Goal: Transaction & Acquisition: Purchase product/service

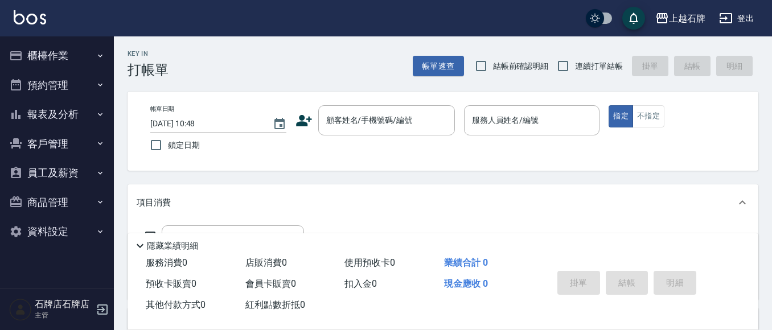
click at [41, 23] on img at bounding box center [30, 17] width 32 height 14
click at [68, 57] on button "櫃檯作業" at bounding box center [57, 56] width 105 height 30
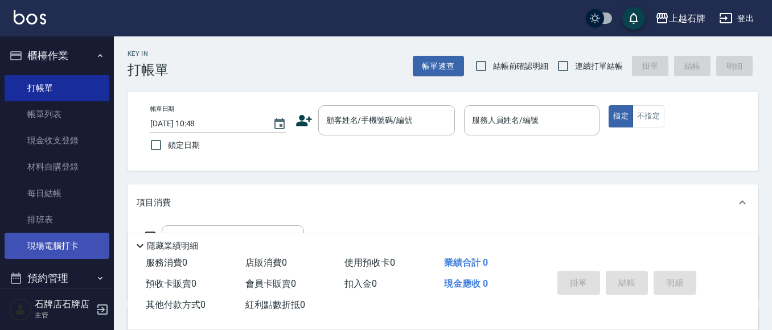
click at [52, 244] on link "現場電腦打卡" at bounding box center [57, 246] width 105 height 26
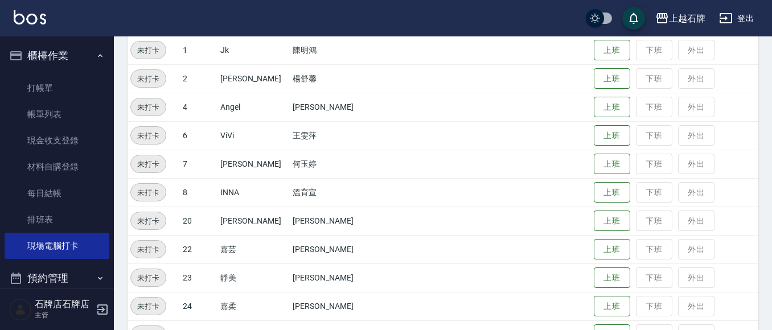
scroll to position [171, 0]
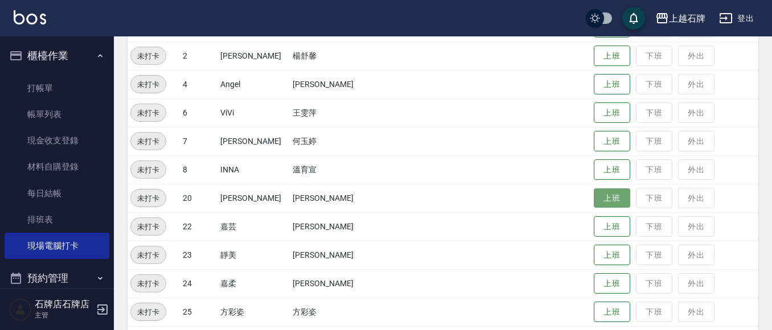
click at [598, 200] on button "上班" at bounding box center [612, 198] width 36 height 20
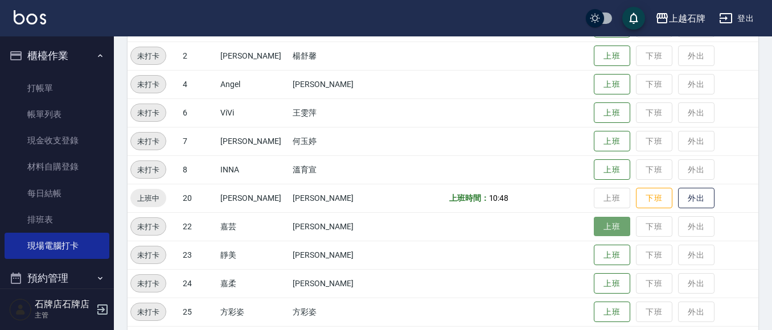
click at [600, 228] on button "上班" at bounding box center [612, 227] width 36 height 20
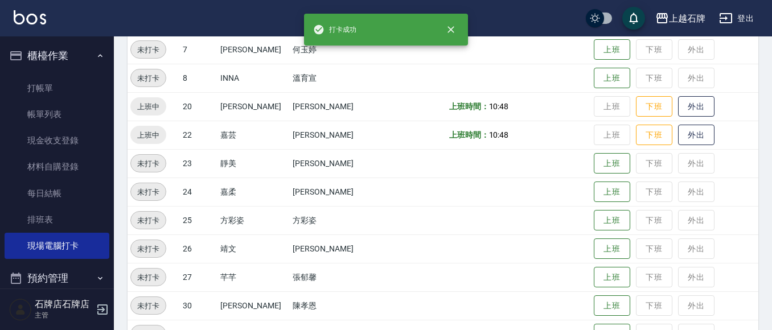
scroll to position [285, 0]
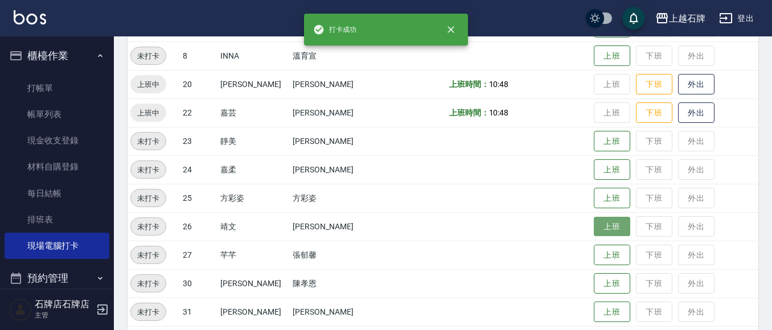
click at [594, 228] on button "上班" at bounding box center [612, 227] width 36 height 20
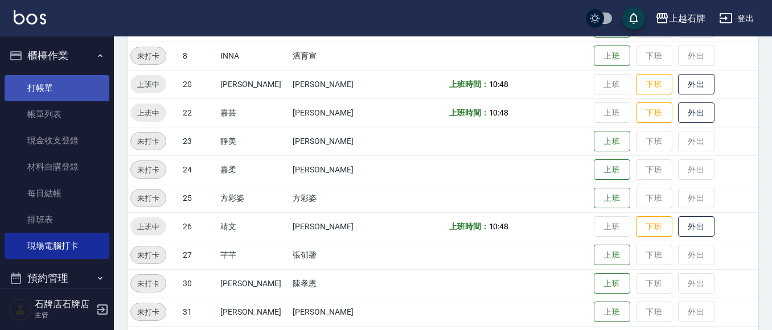
click at [72, 96] on link "打帳單" at bounding box center [57, 88] width 105 height 26
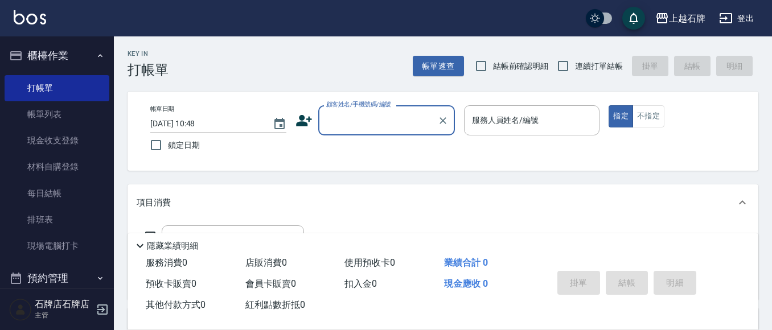
click at [368, 68] on div "Key In 打帳單 帳單速查 結帳前確認明細 連續打單結帳 掛單 結帳 明細" at bounding box center [436, 57] width 645 height 42
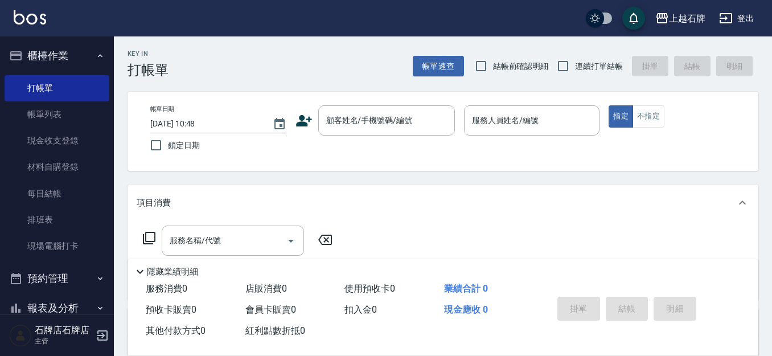
click at [370, 68] on div "Key In 打帳單 帳單速查 結帳前確認明細 連續打單結帳 掛單 結帳 明細" at bounding box center [436, 57] width 645 height 42
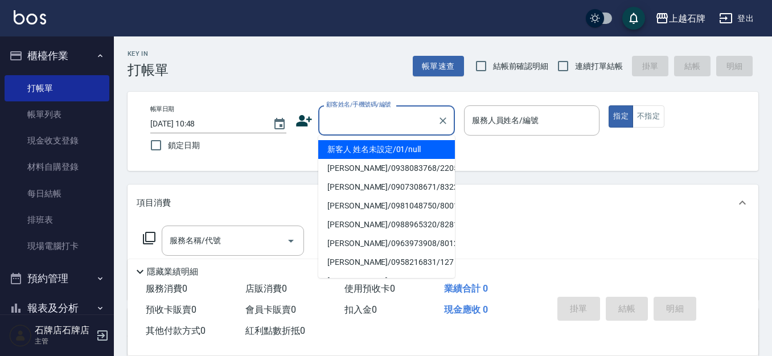
click at [335, 114] on div "顧客姓名/手機號碼/編號 顧客姓名/手機號碼/編號" at bounding box center [386, 120] width 137 height 30
type input "新客人 姓名未設定/01/null"
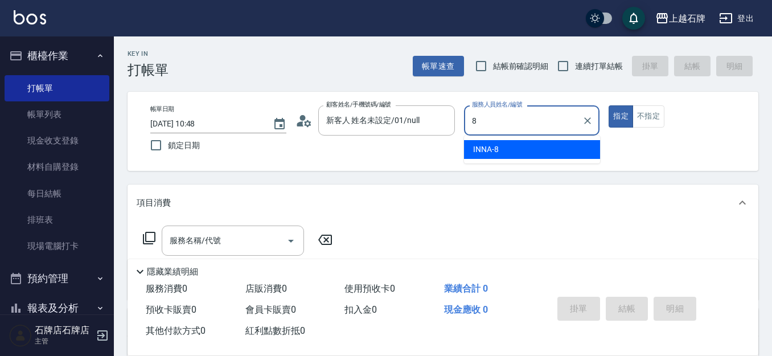
type input "INNA-8"
type button "true"
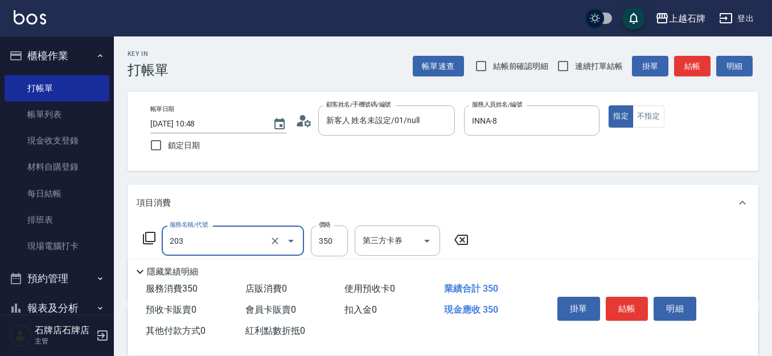
type input "B級洗+剪(203)"
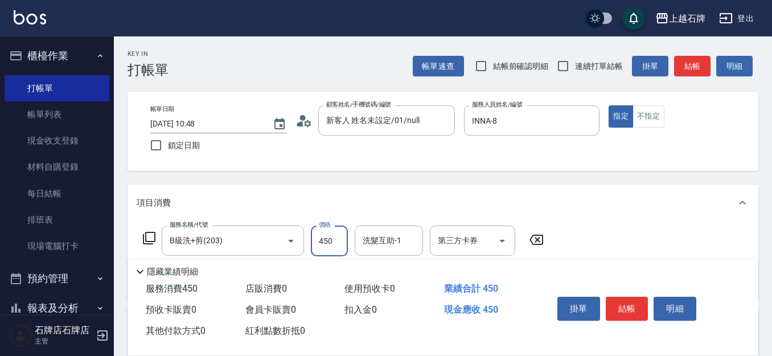
type input "450"
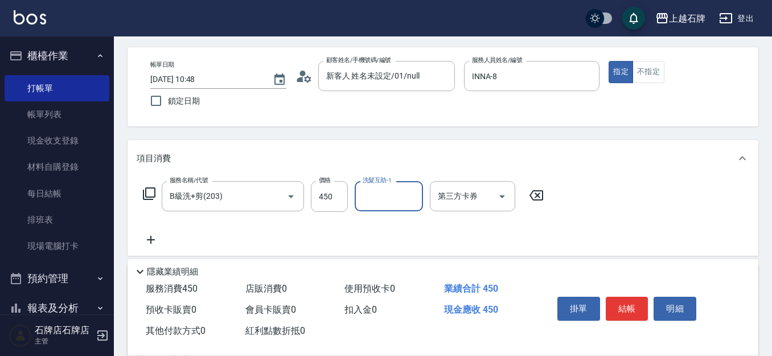
scroll to position [57, 0]
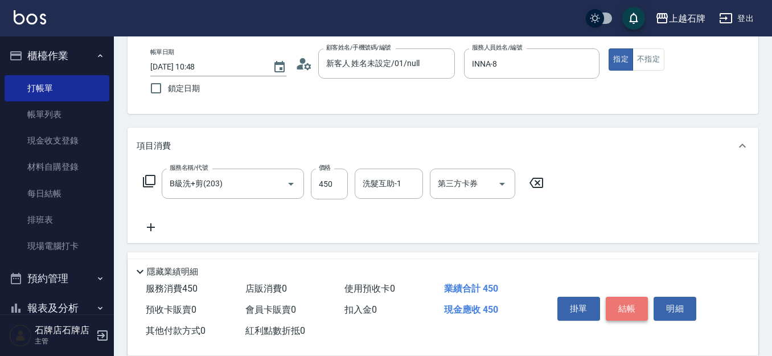
click at [628, 302] on button "結帳" at bounding box center [627, 309] width 43 height 24
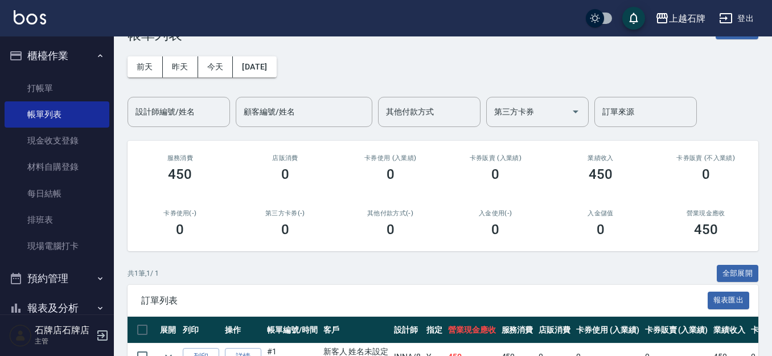
scroll to position [104, 0]
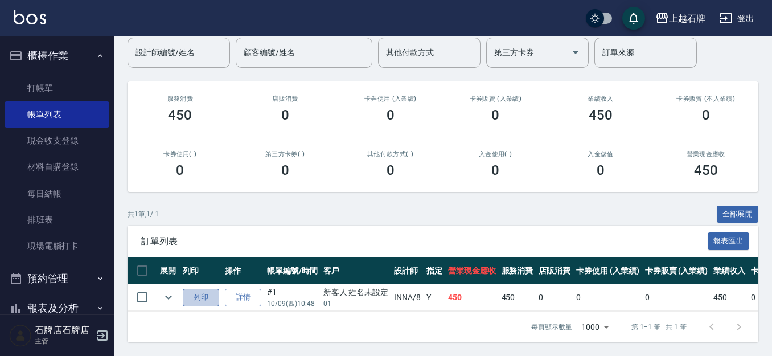
click at [210, 289] on button "列印" at bounding box center [201, 298] width 36 height 18
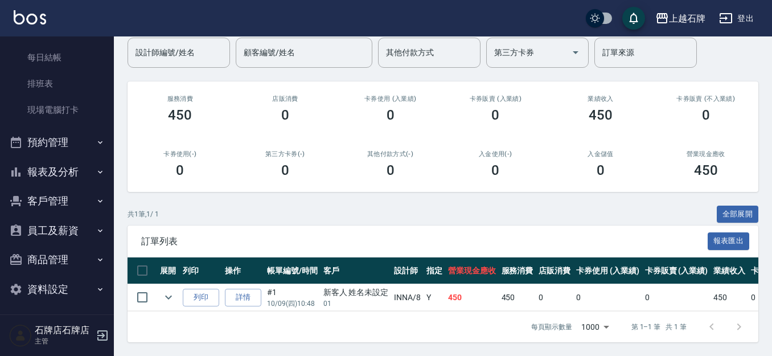
scroll to position [139, 0]
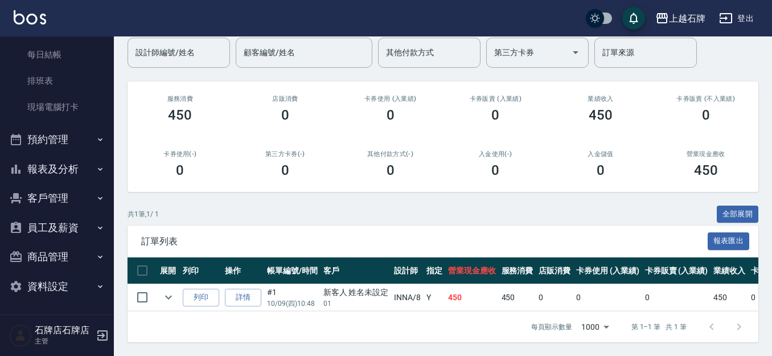
click at [44, 174] on button "報表及分析" at bounding box center [57, 169] width 105 height 30
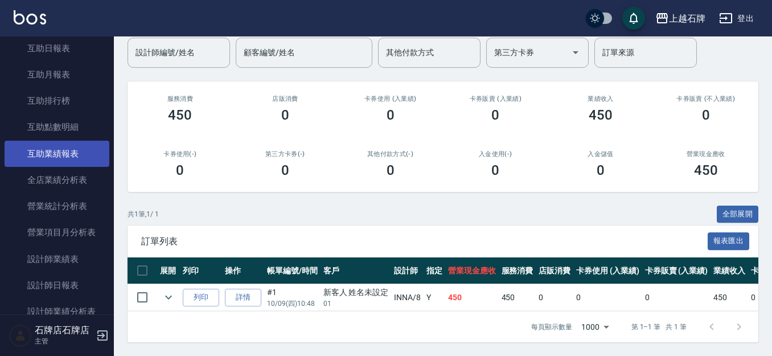
scroll to position [481, 0]
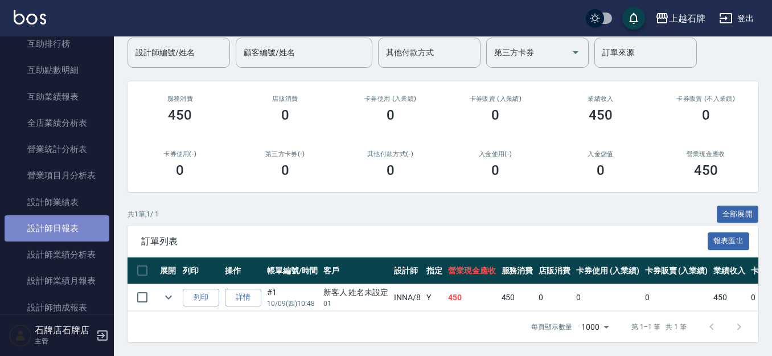
click at [75, 218] on link "設計師日報表" at bounding box center [57, 228] width 105 height 26
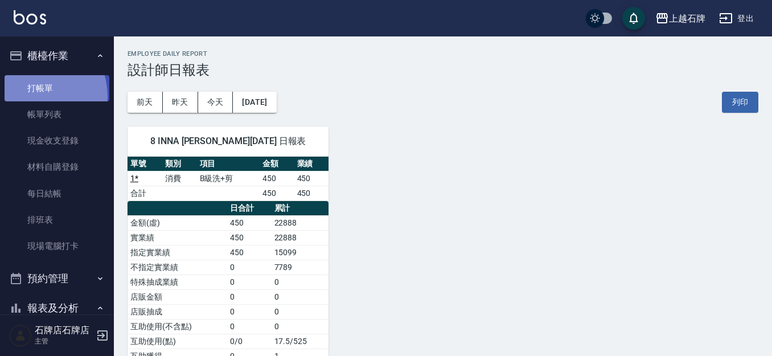
click at [34, 96] on link "打帳單" at bounding box center [57, 88] width 105 height 26
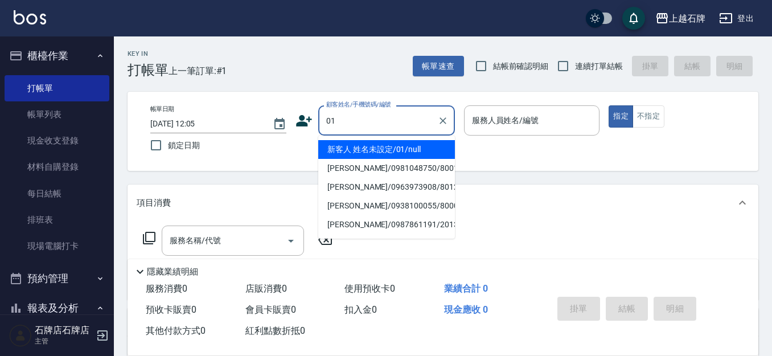
type input "新客人 姓名未設定/01/null"
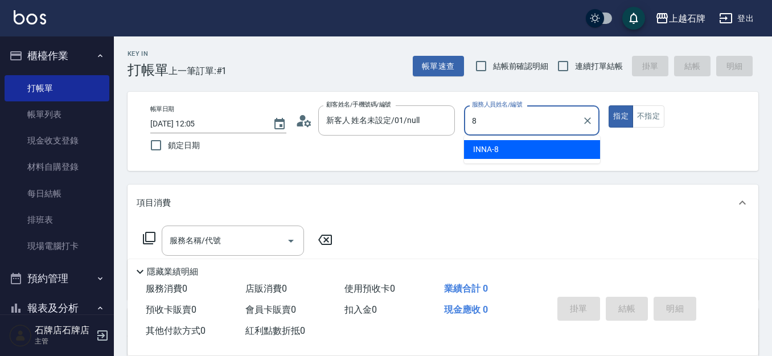
type input "INNA-8"
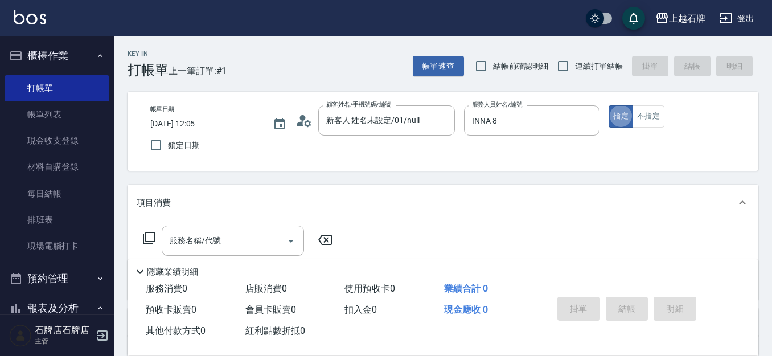
type button "true"
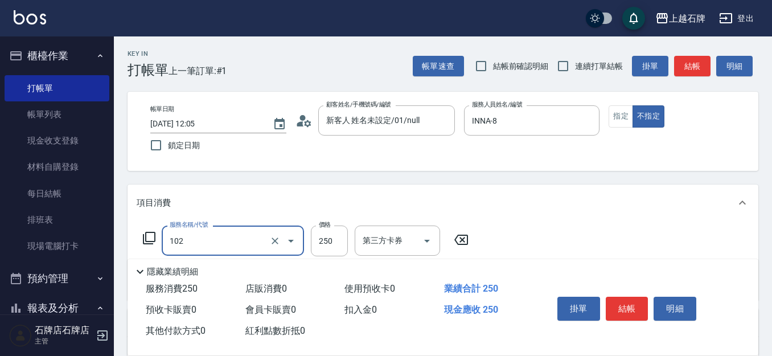
type input "精油洗髮(102)"
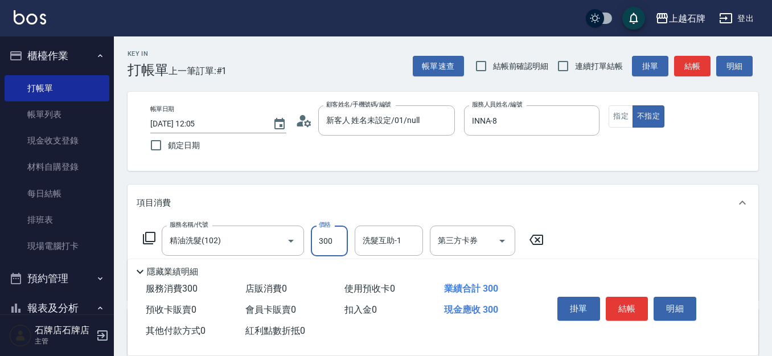
type input "300"
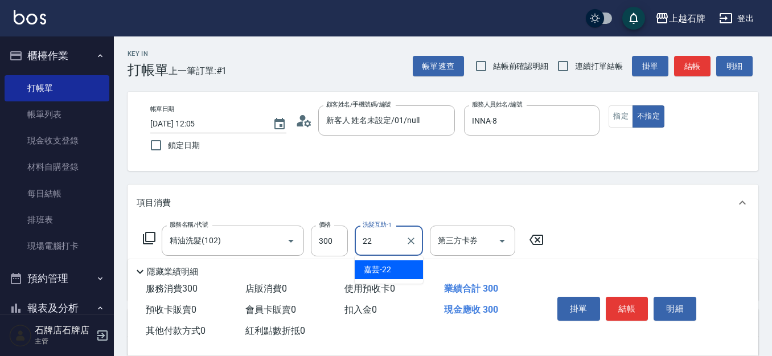
type input "嘉芸-22"
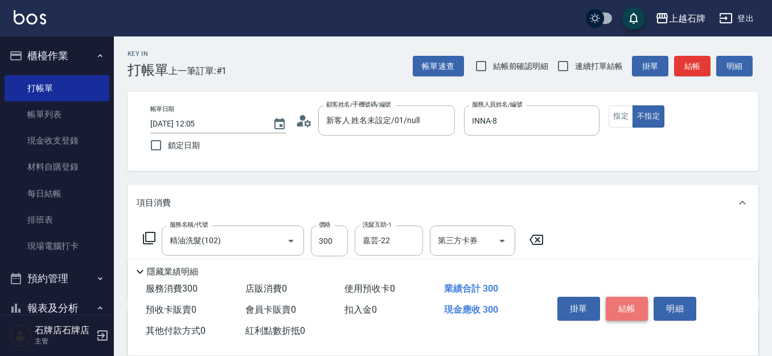
click at [631, 306] on button "結帳" at bounding box center [627, 309] width 43 height 24
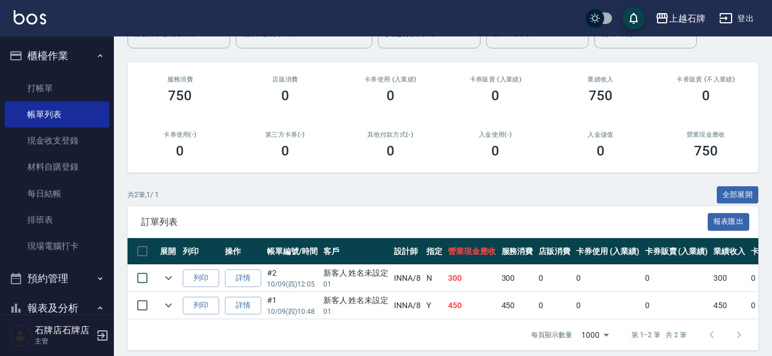
scroll to position [132, 0]
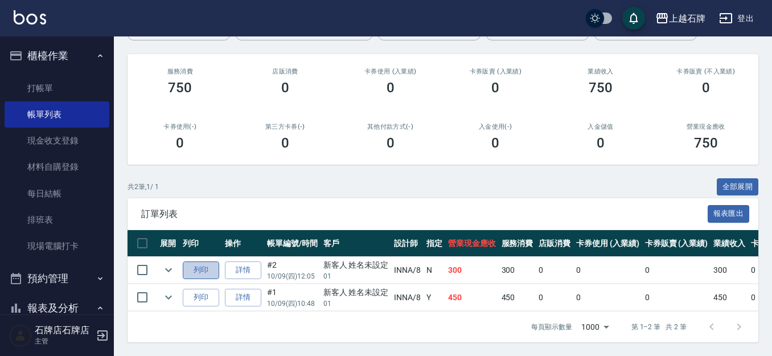
click at [194, 265] on button "列印" at bounding box center [201, 270] width 36 height 18
